Goal: Answer question/provide support

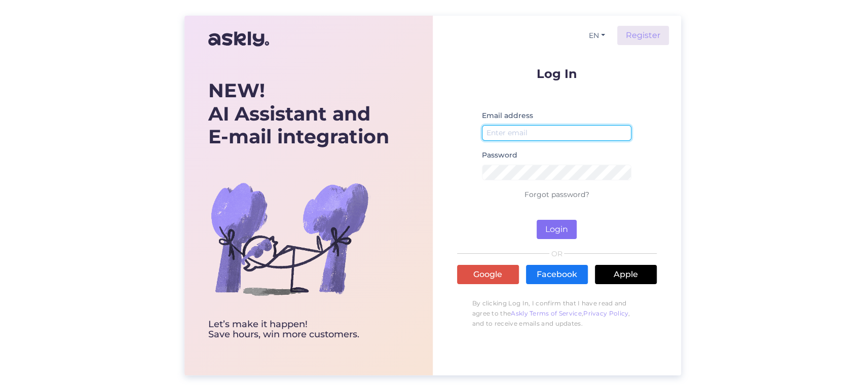
type input "[EMAIL_ADDRESS][DOMAIN_NAME]"
click at [559, 225] on button "Login" at bounding box center [557, 229] width 40 height 19
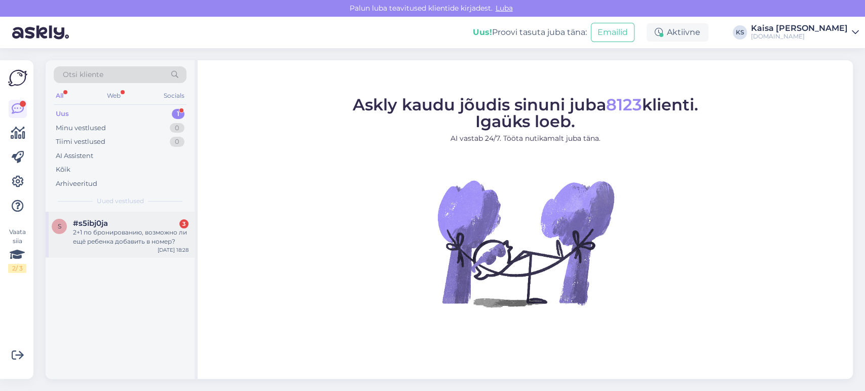
click at [134, 220] on div "#s5ibj0ja 3" at bounding box center [131, 223] width 116 height 9
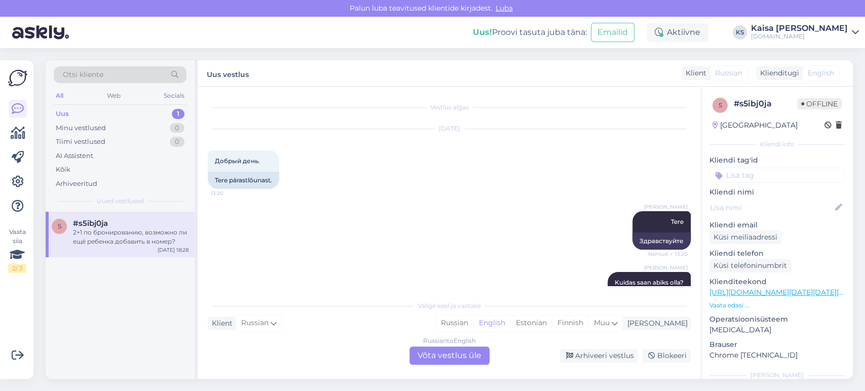
scroll to position [2946, 0]
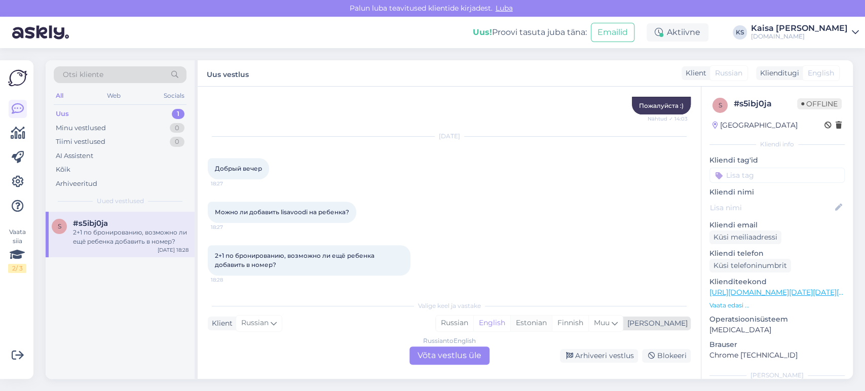
click at [552, 324] on div "Estonian" at bounding box center [531, 323] width 42 height 15
click at [465, 356] on div "Russian to Estonian Võta vestlus üle" at bounding box center [450, 356] width 80 height 18
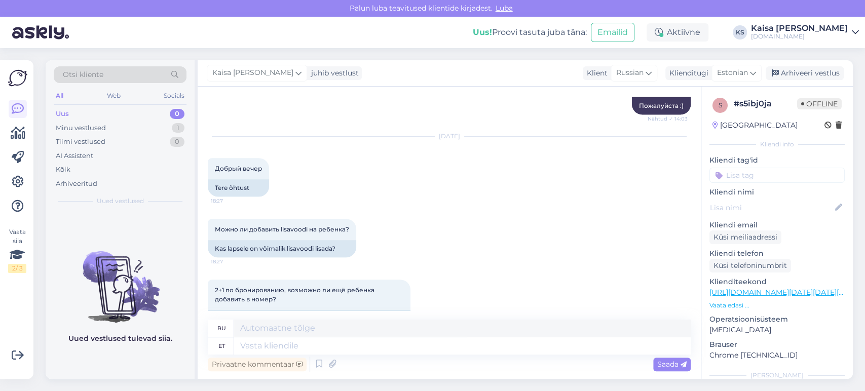
scroll to position [2982, 0]
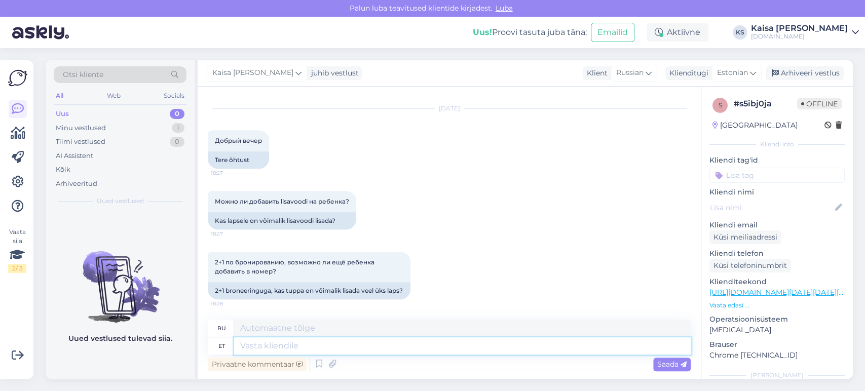
click at [547, 341] on textarea at bounding box center [462, 346] width 457 height 17
type textarea "Tere, pal"
type textarea "Привет,"
type textarea "Tere, palun t"
type textarea "Здравствуйте, пожалуйста."
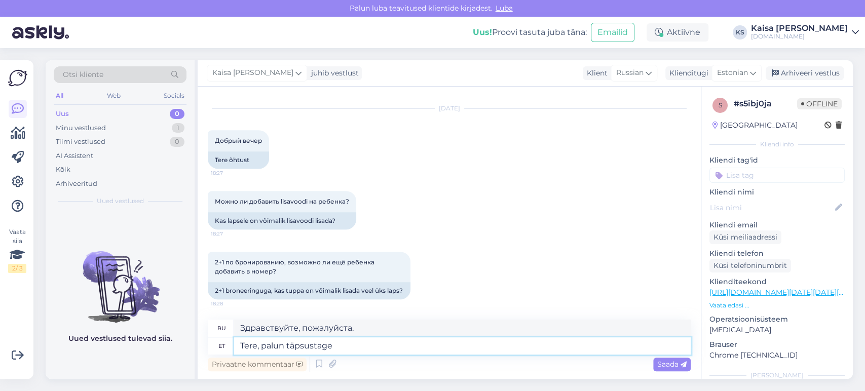
type textarea "Tere, palun täpsustage l"
type textarea "Здравствуйте, поясните, пожалуйста."
type textarea "Tere, palun täpsustage laste van"
type textarea "Здравствуйте, пожалуйста, уточните детей."
type textarea "Tere, palun täpsustage laste vanuseid ja k"
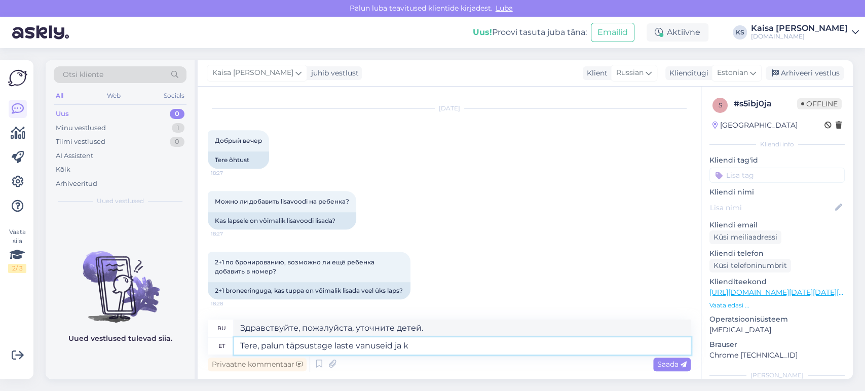
type textarea "Здравствуйте, укажите, пожалуйста, возраст детей."
type textarea "Tere, palun täpsustage laste vanuseid [PERSON_NAME]"
type textarea "Здравствуйте, пожалуйста, уточните возраст детей и"
type textarea "Tere, palun täpsustage laste vanuseid ja kuupäevi, mi"
type textarea "Здравствуйте, пожалуйста, уточните возраст детей и даты."
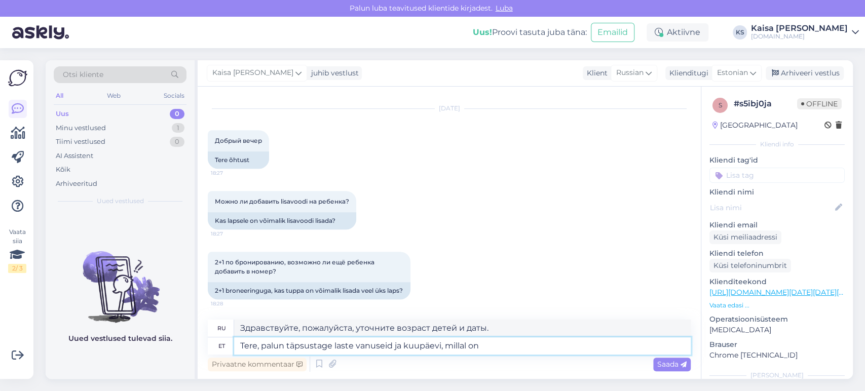
type textarea "Tere, palun täpsustage laste vanuseid ja kuupäevi, [PERSON_NAME] on s"
type textarea "Здравствуйте, пожалуйста, укажите возраст детей и даты, когда"
type textarea "Tere, palun täpsustage laste vanuseid ja kuupäevi, [PERSON_NAME] on soov pu"
type textarea "Здравствуйте, укажите, пожалуйста, возраст детей и даты, когда бы вы хотели пос…"
type textarea "Tere, palun täpsustage laste vanuseid ja kuupäevi, [PERSON_NAME] on soov puhkam…"
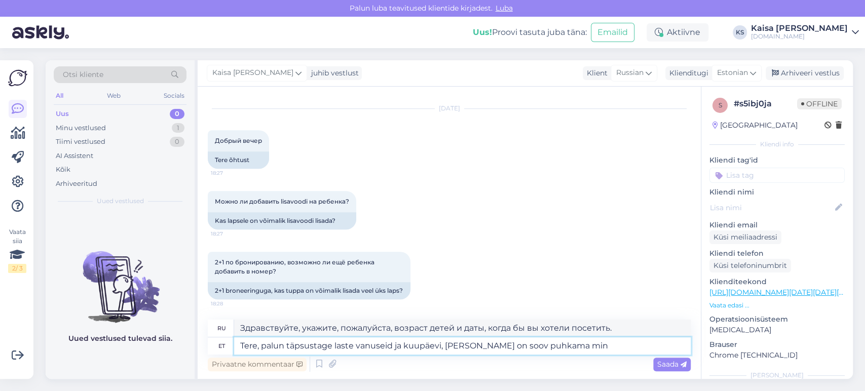
type textarea "Здравствуйте, укажите, пожалуйста, возраст детей и даты, когда вы хотели бы пое…"
type textarea "Tere, palun täpsustage laste vanuseid ja kuupäevi, [PERSON_NAME] on soov puhkam…"
type textarea "Здравствуйте, укажите, пожалуйста, возраст детей и даты, когда вы хотели бы пое…"
type textarea "Tere, palun täpsustage laste vanuseid ja kuupäevi, [PERSON_NAME] on soov puhkam…"
click at [742, 307] on p "Vaata edasi ..." at bounding box center [777, 305] width 135 height 9
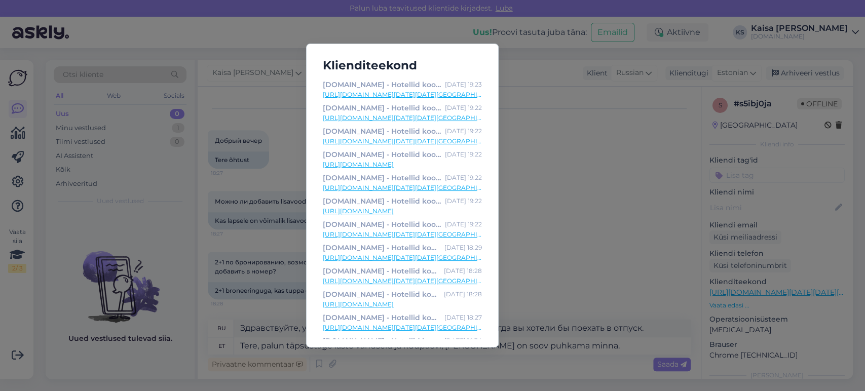
click at [561, 137] on div "Klienditeekond [DOMAIN_NAME] - Hotellid koos võluvate lisavõimalustega [DATE] 1…" at bounding box center [432, 195] width 865 height 391
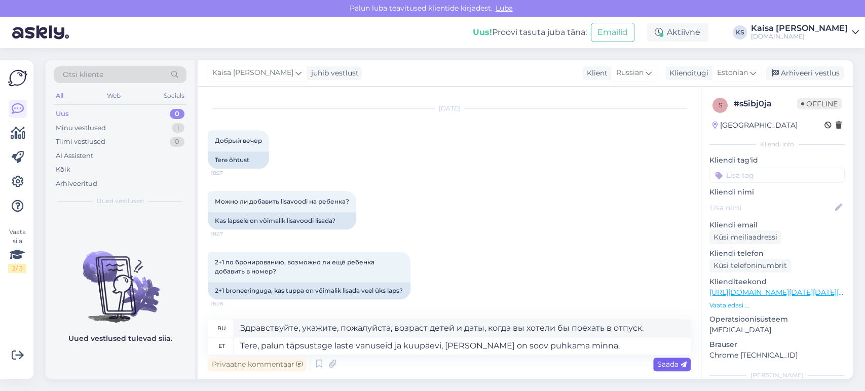
click at [665, 367] on span "Saada" at bounding box center [671, 364] width 29 height 9
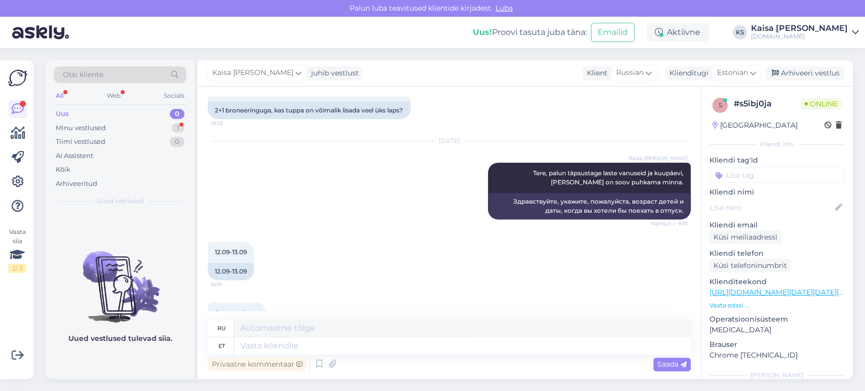
scroll to position [3204, 0]
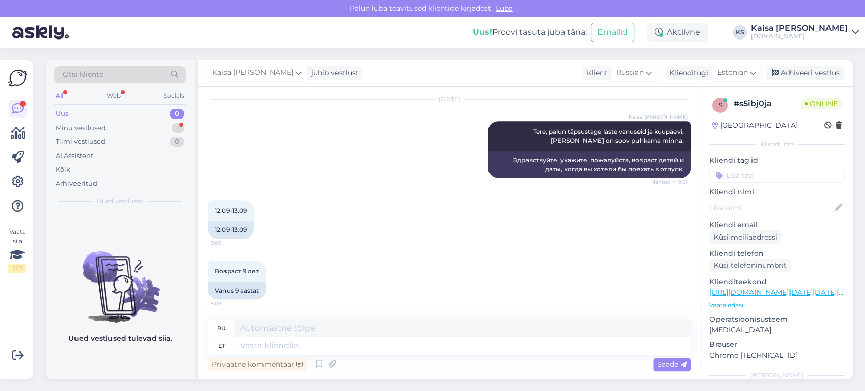
click at [728, 306] on p "Vaata edasi ..." at bounding box center [777, 305] width 135 height 9
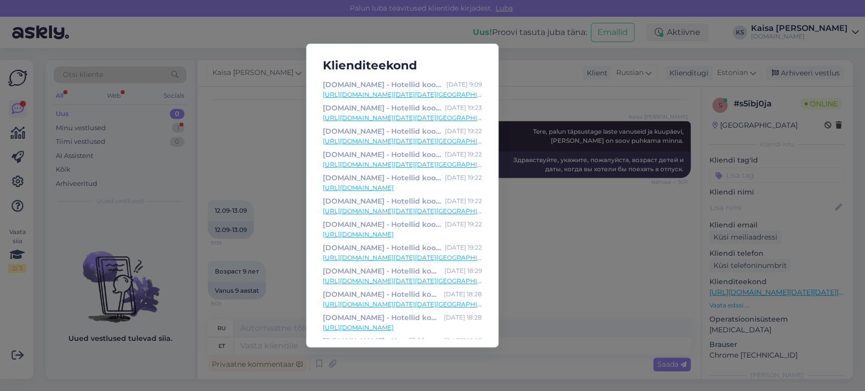
click at [433, 93] on link "[URL][DOMAIN_NAME][DATE][DATE][GEOGRAPHIC_DATA]" at bounding box center [402, 94] width 159 height 9
click at [260, 166] on div "Klienditeekond [DOMAIN_NAME] - Hotellid koos võluvate lisavõimalustega [DATE] 9…" at bounding box center [432, 195] width 865 height 391
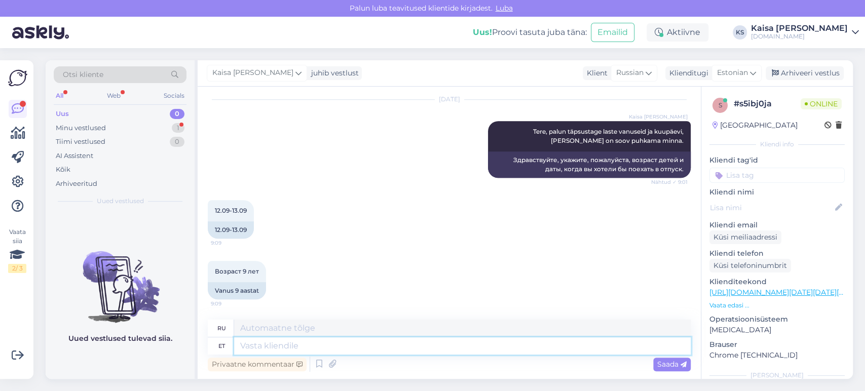
click at [353, 339] on textarea at bounding box center [462, 346] width 457 height 17
type textarea "Tänan, [GEOGRAPHIC_DATA]"
type textarea "Спасибо,"
type textarea "Tänan, pakett on"
type textarea "Спасибо, посылка."
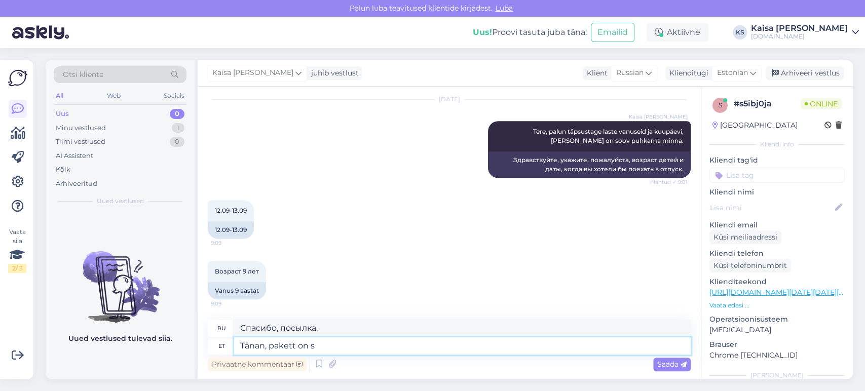
type textarea "Tänan, pakett on si"
type textarea "Спасибо, посылка"
type textarea "Tänan, pakett on siin:"
type textarea "Спасибо, посылка здесь:"
paste textarea "[URL][DOMAIN_NAME][DATE][DATE]"
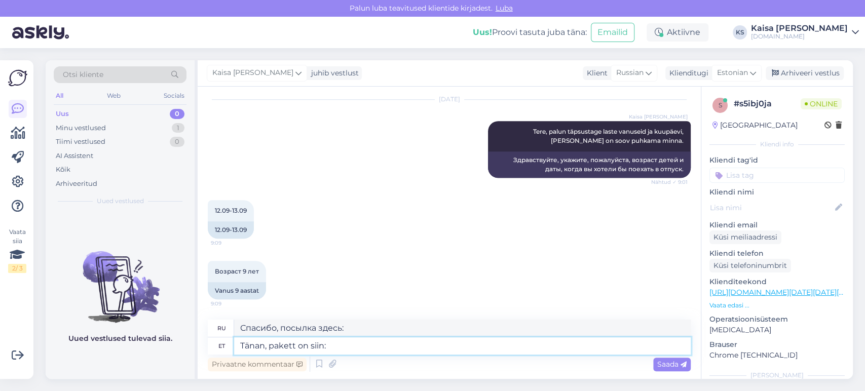
type textarea "Tänan, pakett on siin: [URL][DOMAIN_NAME][DATE][DATE]"
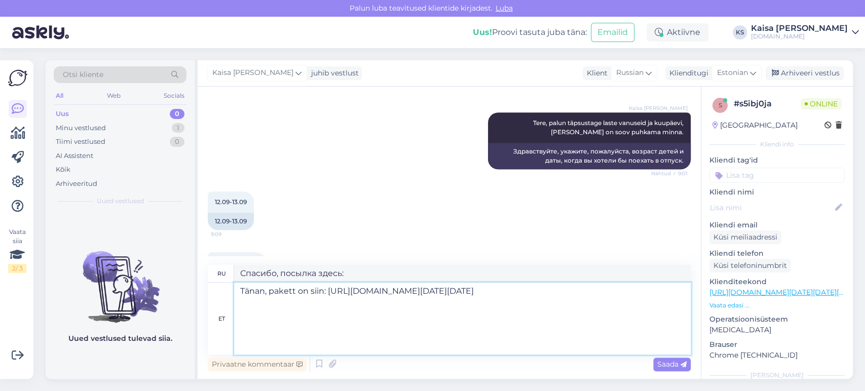
type textarea "Спасибо, посылка здесь: [URL][DOMAIN_NAME][DATE][DATE]"
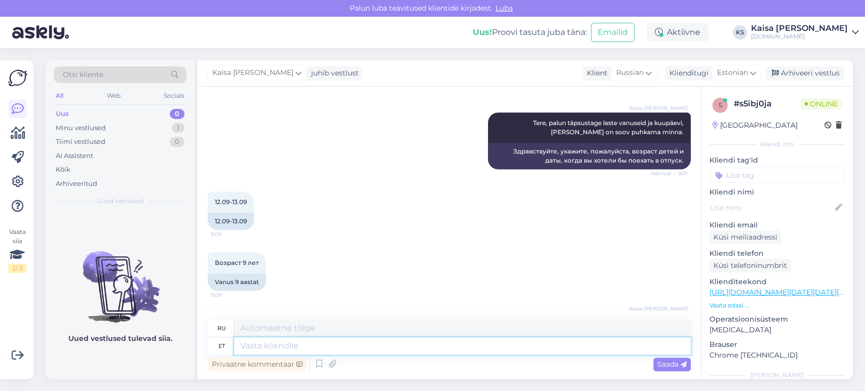
scroll to position [3457, 0]
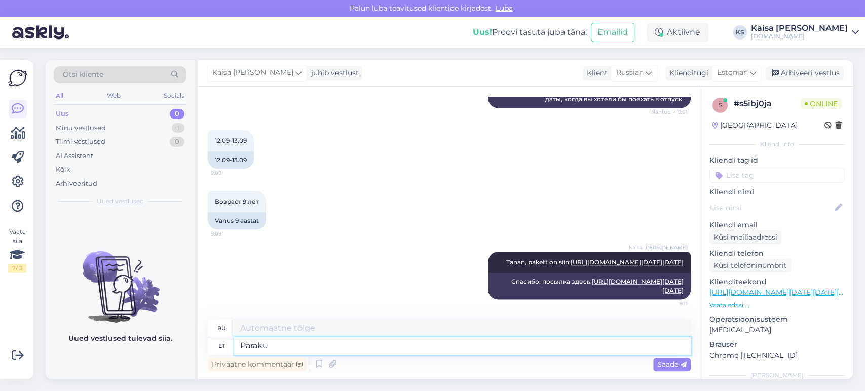
type textarea "Paraku o"
type textarea "К сожалению"
type textarea "Paraku on 1"
type textarea "К сожалению, это так"
type textarea "Paraku on 12.09"
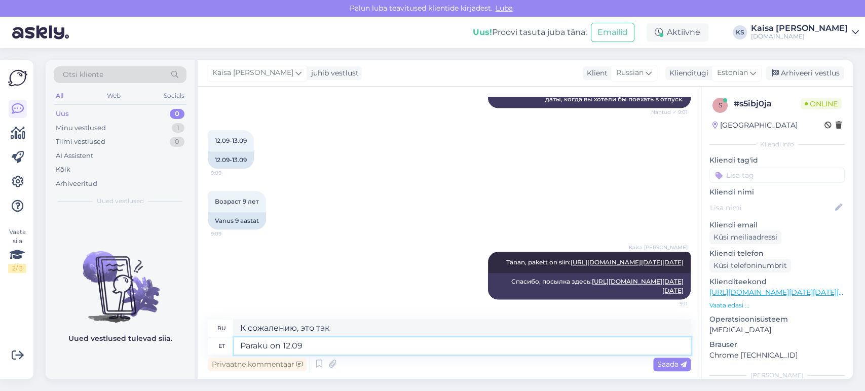
type textarea "К сожалению, сейчас 12.09"
type textarea "Paraku on 12.09 välja m"
type textarea "К сожалению, 12.09 уже нет."
type textarea "Paraku on 12.09 välja müüdud."
type textarea "К сожалению, 12.09 распроданы."
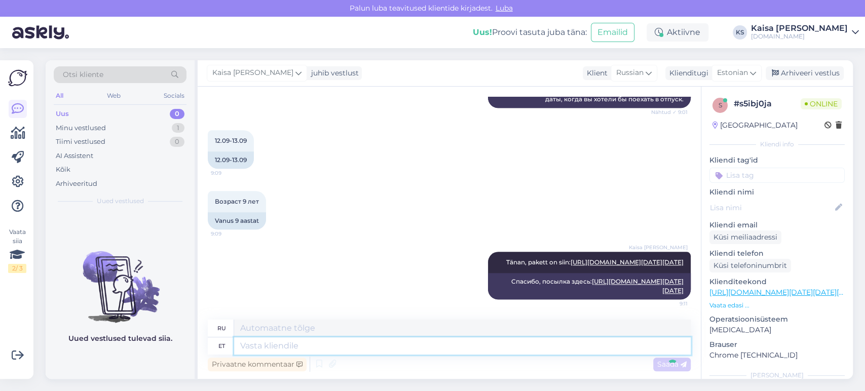
scroll to position [3518, 0]
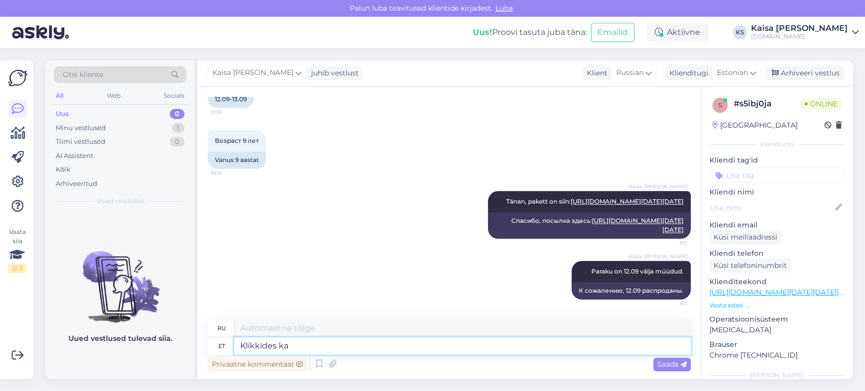
type textarea "Klikkides kal"
type textarea "Нажав"
type textarea "Klikkides kalendril näe"
type textarea "Нажав на календарь"
type textarea "Klikkides kalendril näete, m"
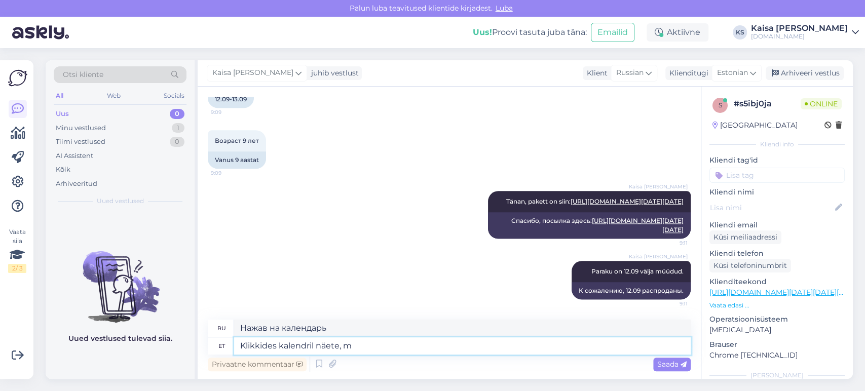
type textarea "Нажав на календарь, вы увидите,"
type textarea "Klikkides kalendril näete, mis k"
type textarea "Нажав на календарь, вы можете увидеть, что"
type textarea "Klikkides kalendril näete, mis kuupäevaks on"
type textarea "Нажав на календарь, вы можете увидеть, какая дата"
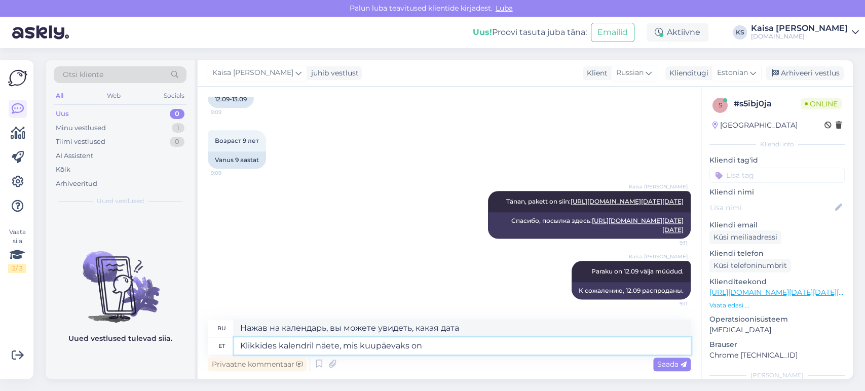
type textarea "Klikkides kalendril näete, mis kuupäevaks on v"
type textarea "Нажмите на календарь, чтобы узнать, какая сегодня дата."
type textarea "Klikkides kalendril näete, mis kuupäevaks on võimalik pak"
type textarea "Нажмите на календарь, чтобы увидеть доступные даты."
type textarea "Klikkides kalendril näete, mis kuupäevaks on võimalik paketti br"
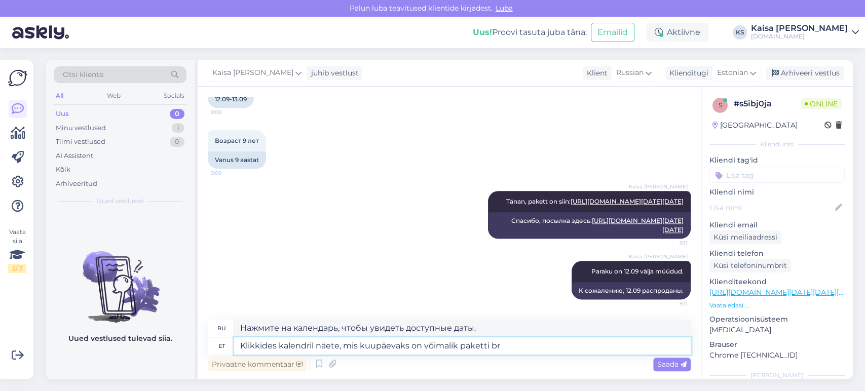
type textarea "Нажав на календарь, вы можете увидеть, на какие даты доступен пакет."
type textarea "Klikkides kalendril näete, mis kuupäevaks on võimalik paketti broneerida."
type textarea "Нажав на календарь, вы можете увидеть, на какие даты можно забронировать пакет."
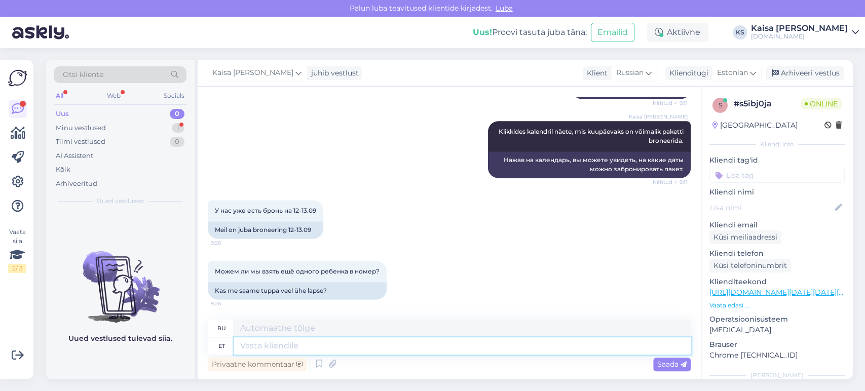
scroll to position [3719, 0]
click at [424, 340] on textarea at bounding box center [462, 346] width 457 height 17
type textarea "Palun"
type textarea "Пожалуйста"
type textarea "Palun täpsustage b"
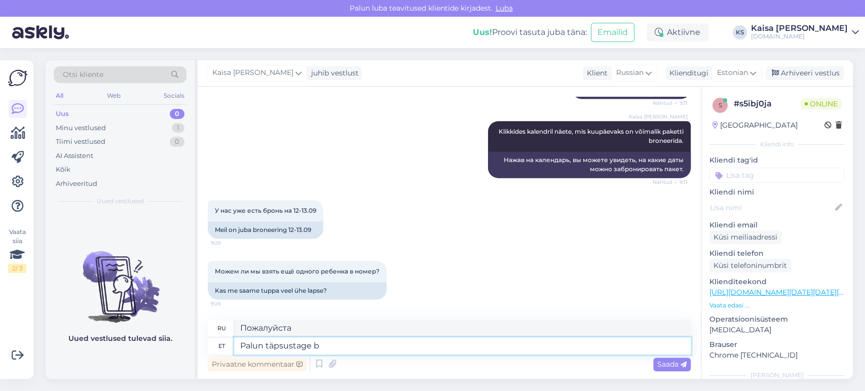
type textarea "Пожалуйста, уточните"
type textarea "Palun täpsustage broneeringu nu"
type textarea "Пожалуйста, уточните ваше бронирование."
type textarea "Palun täpsustage broneeringu numbrit."
type textarea "Пожалуйста, укажите номер бронирования."
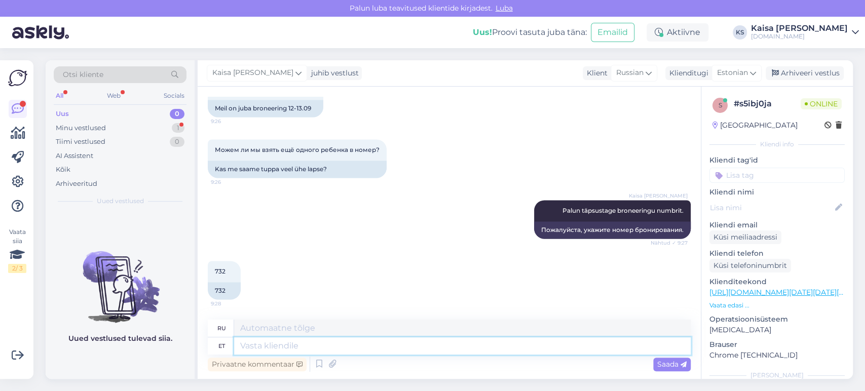
scroll to position [3840, 0]
click at [328, 343] on textarea at bounding box center [462, 346] width 457 height 17
type textarea "Broneeringu nu"
type textarea "Бронирование"
type textarea "Broneeringu number"
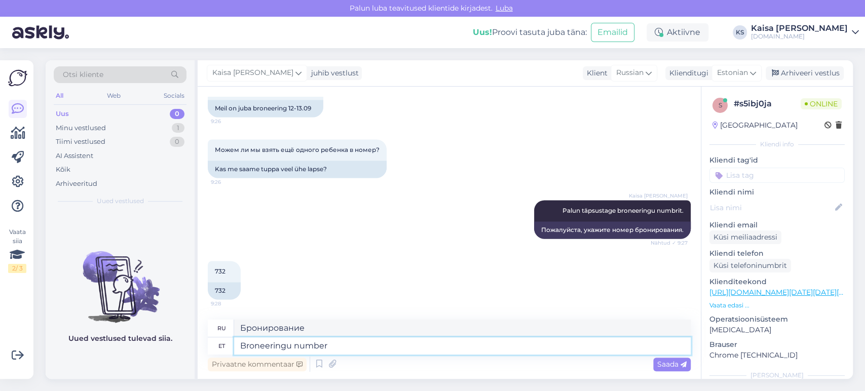
type textarea "Номер бронирования"
type textarea "Broneeringu number algab"
type textarea "Номер бронирования начинается с"
type textarea "Broneeringu number algab EE...."
type textarea "Номер бронирования начинается с EE...."
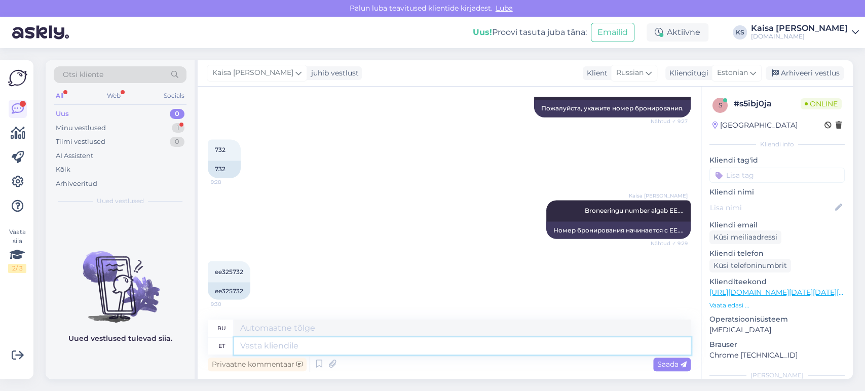
scroll to position [3962, 0]
click at [230, 269] on span "ee325732" at bounding box center [229, 272] width 28 height 8
copy div "ee325732 9:30"
click at [372, 348] on textarea at bounding box center [462, 346] width 457 height 17
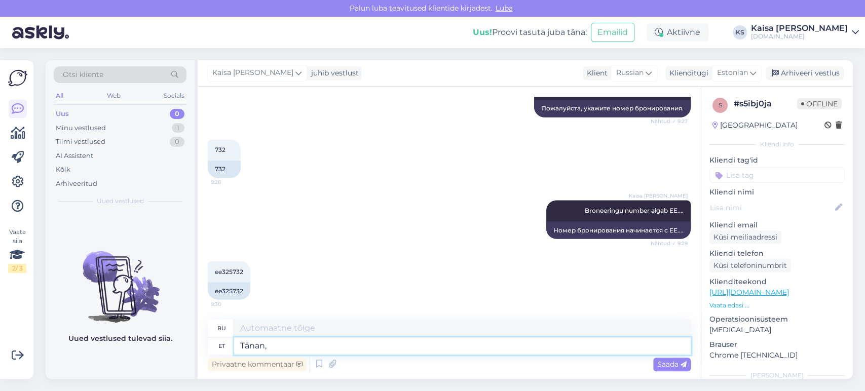
type textarea "Tänan,"
type textarea "Спасибо,"
type textarea "Tänan, uurin h"
type textarea "Спасибо, я подумаю над этим."
type textarea "Tänan, uurin hotellilt võ"
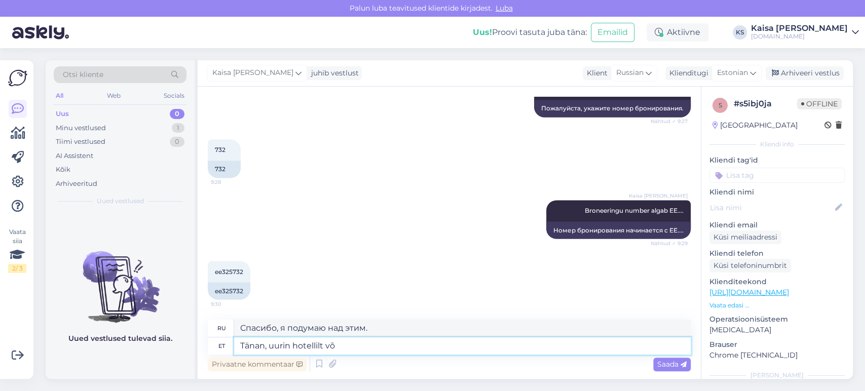
type textarea "Спасибо, я уточню в отеле."
type textarea "Tänan, uurin hotellilt võimaluse üle"
type textarea "Спасибо, я узнаю в отеле о такой возможности."
type textarea "Tänan, uurin hotellilt võimaluse üle ning s"
type textarea "Спасибо, я узнаю в отеле о возможности и"
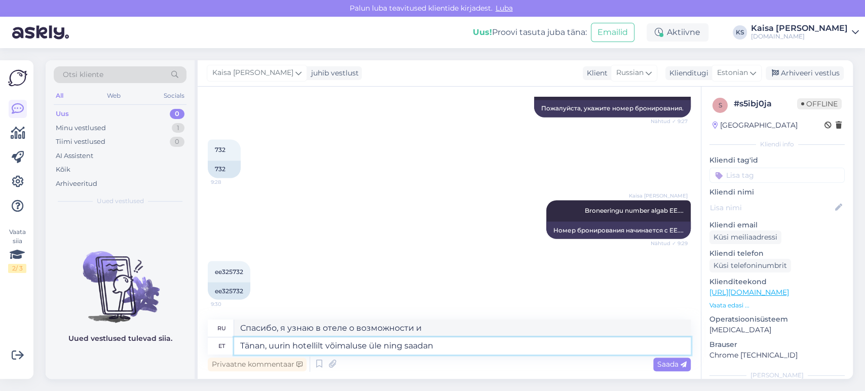
type textarea "Tänan, uurin hotellilt võimaluse üle ning saadan"
type textarea "Спасибо, я узнаю в отеле о такой возможности и отправлю вам."
type textarea "Tänan, uurin hotellilt võimaluse üle ning saadan Teile vastuse e"
type textarea "Спасибо, я узнаю в отеле о такой возможности и отправлю вам ответ."
type textarea "Tänan, uurin hotellilt võimaluse üle ning saadan Teile vastuse e-maili t"
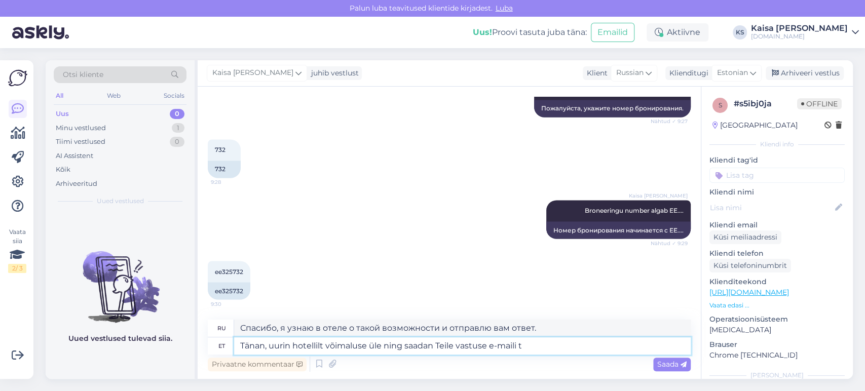
type textarea "Спасибо, я узнаю в отеле о такой возможности и отправлю вам ответ по электронно…"
type textarea "Tänan, uurin hotellilt võimaluse üle ning saadan Teile vastuse e-[PERSON_NAME]."
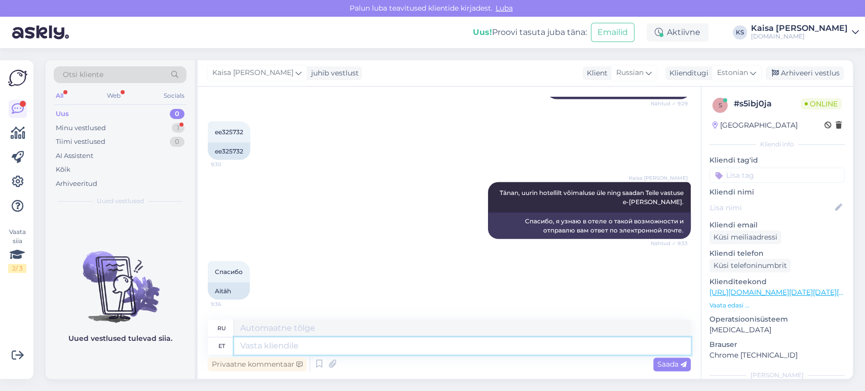
scroll to position [4102, 0]
type textarea "Palun."
type textarea "Пожалуйста."
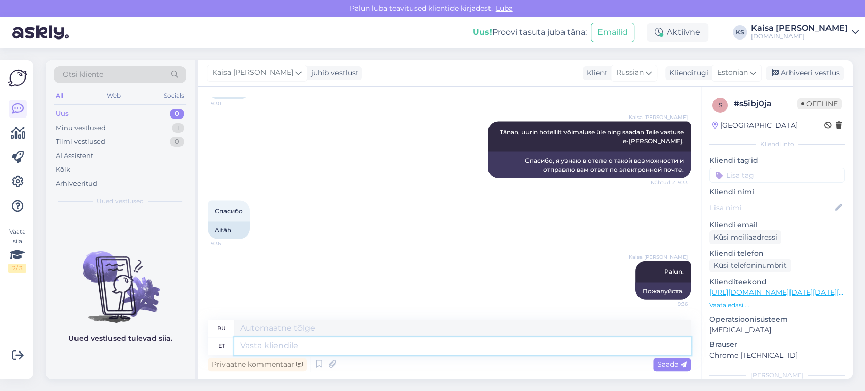
scroll to position [4162, 0]
